Goal: Task Accomplishment & Management: Manage account settings

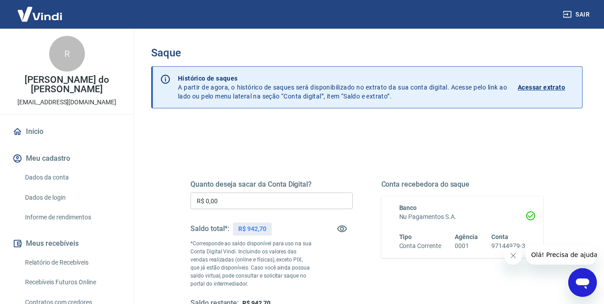
click at [550, 85] on p "Acessar extrato" at bounding box center [541, 87] width 47 height 9
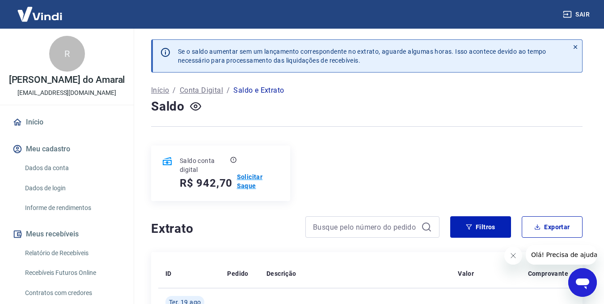
click at [249, 175] on p "Solicitar Saque" at bounding box center [258, 181] width 42 height 18
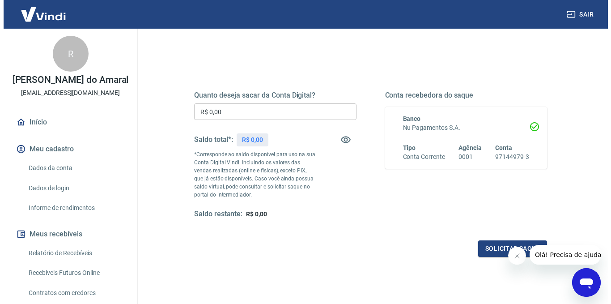
scroll to position [89, 0]
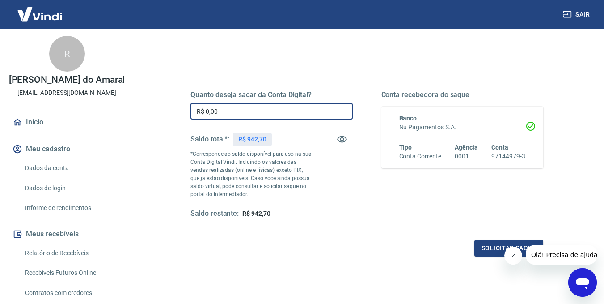
click at [276, 113] on input "R$ 0,00" at bounding box center [271, 111] width 162 height 17
type input "R$ 924,70"
click at [492, 242] on button "Solicitar saque" at bounding box center [508, 248] width 69 height 17
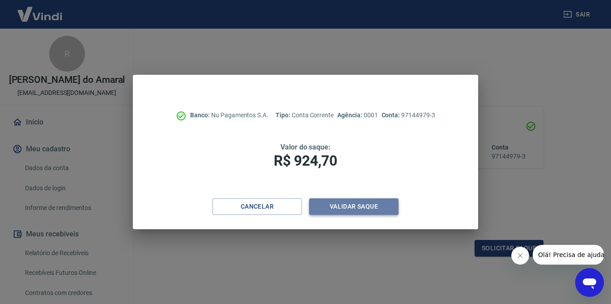
click at [366, 203] on button "Validar saque" at bounding box center [353, 206] width 89 height 17
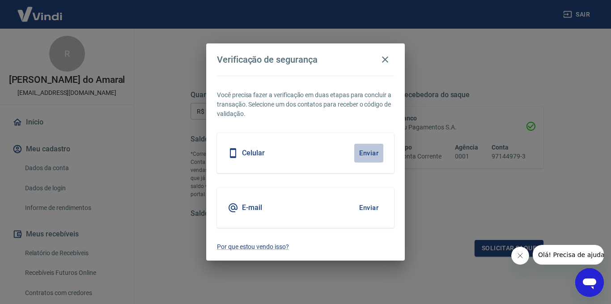
click at [371, 152] on button "Enviar" at bounding box center [368, 153] width 29 height 19
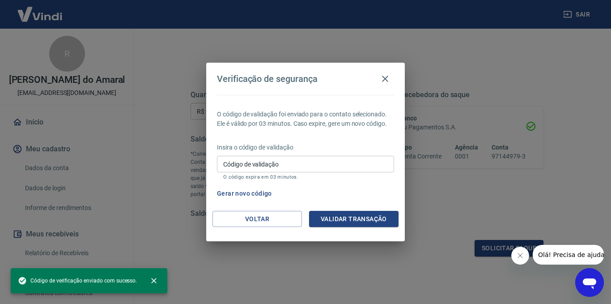
click at [338, 165] on input "Código de validação" at bounding box center [305, 164] width 177 height 17
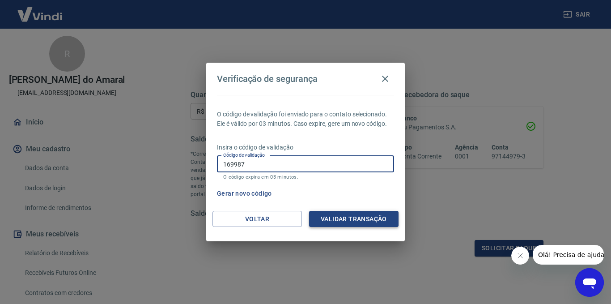
type input "169987"
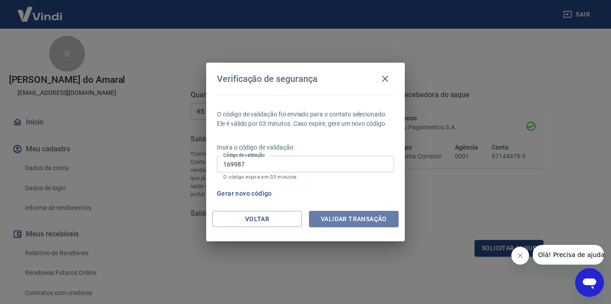
click at [366, 216] on button "Validar transação" at bounding box center [353, 219] width 89 height 17
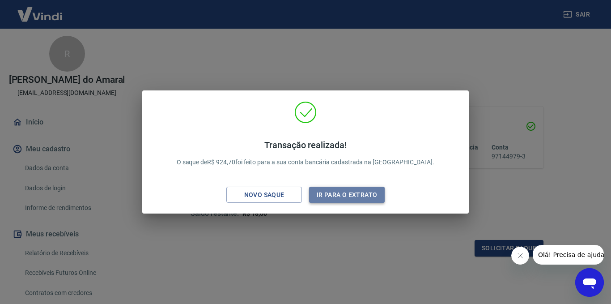
click at [370, 195] on button "Ir para o extrato" at bounding box center [347, 194] width 76 height 17
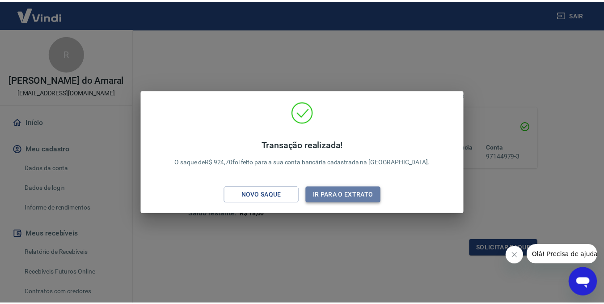
scroll to position [108, 0]
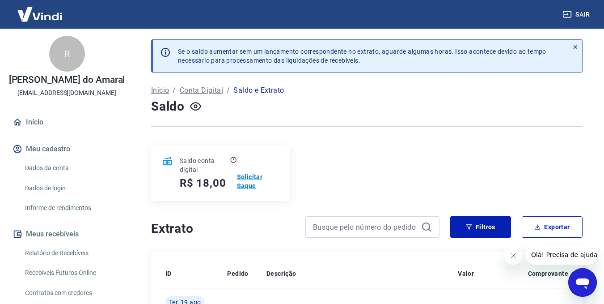
click at [256, 176] on p "Solicitar Saque" at bounding box center [258, 181] width 42 height 18
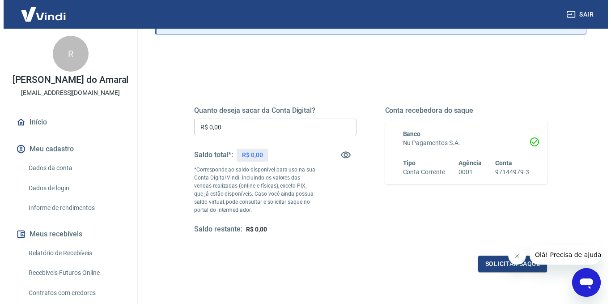
scroll to position [89, 0]
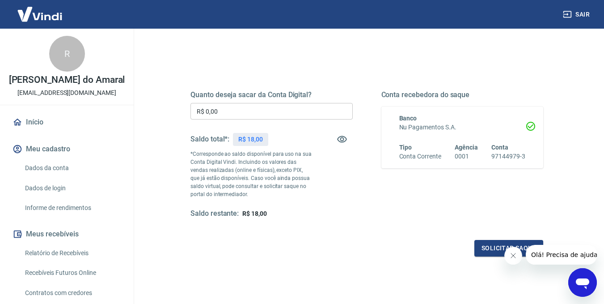
click at [266, 109] on input "R$ 0,00" at bounding box center [271, 111] width 162 height 17
type input "R$ 18,00"
click at [486, 245] on button "Solicitar saque" at bounding box center [508, 248] width 69 height 17
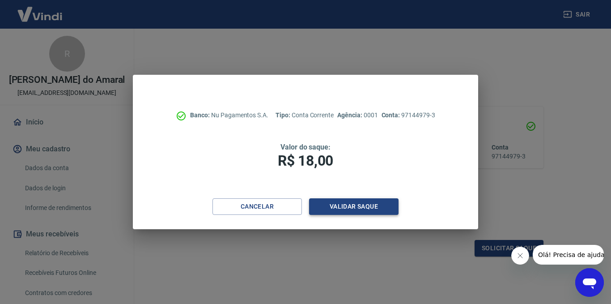
click at [359, 207] on button "Validar saque" at bounding box center [353, 206] width 89 height 17
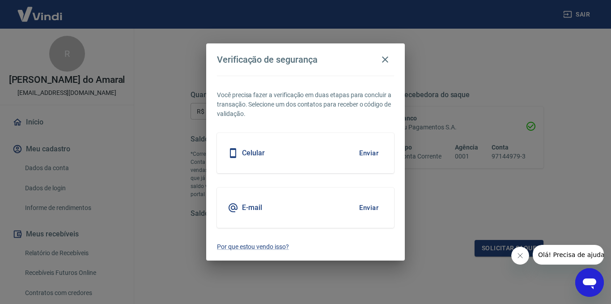
click at [366, 152] on button "Enviar" at bounding box center [368, 153] width 29 height 19
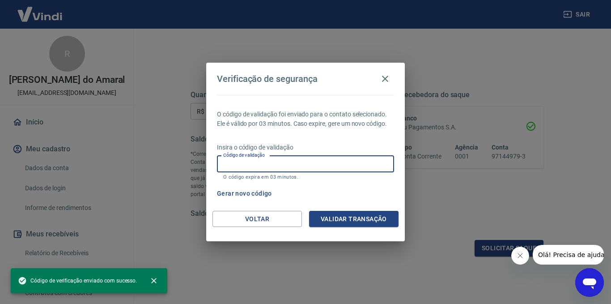
click at [348, 164] on input "Código de validação" at bounding box center [305, 164] width 177 height 17
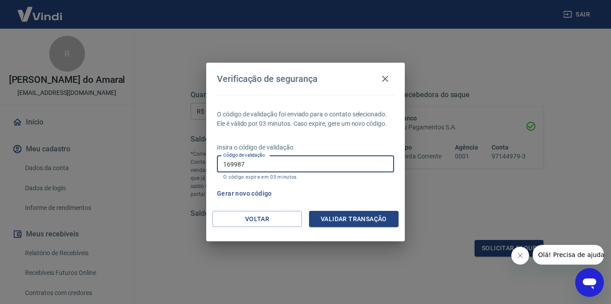
type input "169987"
click at [371, 218] on button "Validar transação" at bounding box center [353, 219] width 89 height 17
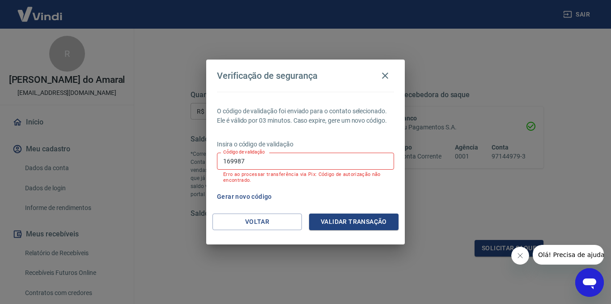
click at [283, 159] on input "169987" at bounding box center [305, 160] width 177 height 17
type input "910435"
click at [354, 221] on button "Validar transação" at bounding box center [353, 221] width 89 height 17
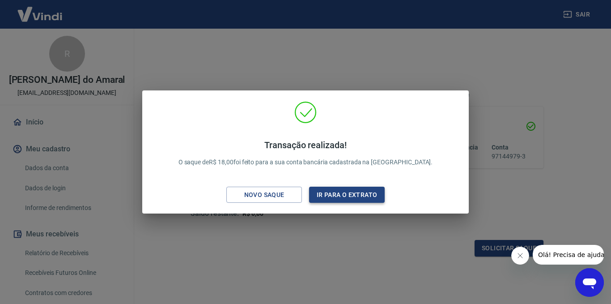
click at [331, 197] on button "Ir para o extrato" at bounding box center [347, 194] width 76 height 17
